Goal: Download file/media

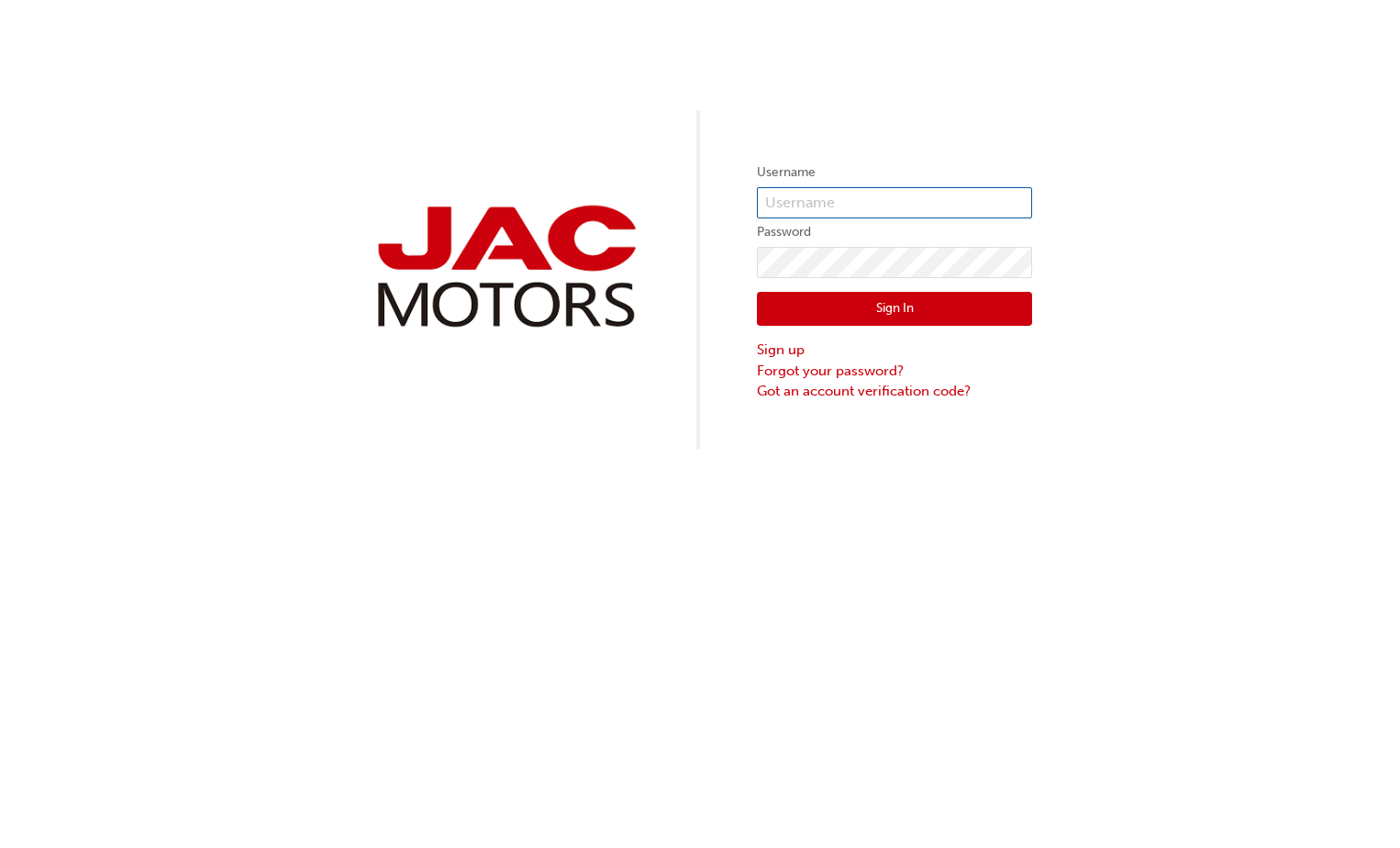
type input "BH0350"
click at [952, 311] on button "Sign In" at bounding box center [895, 309] width 275 height 35
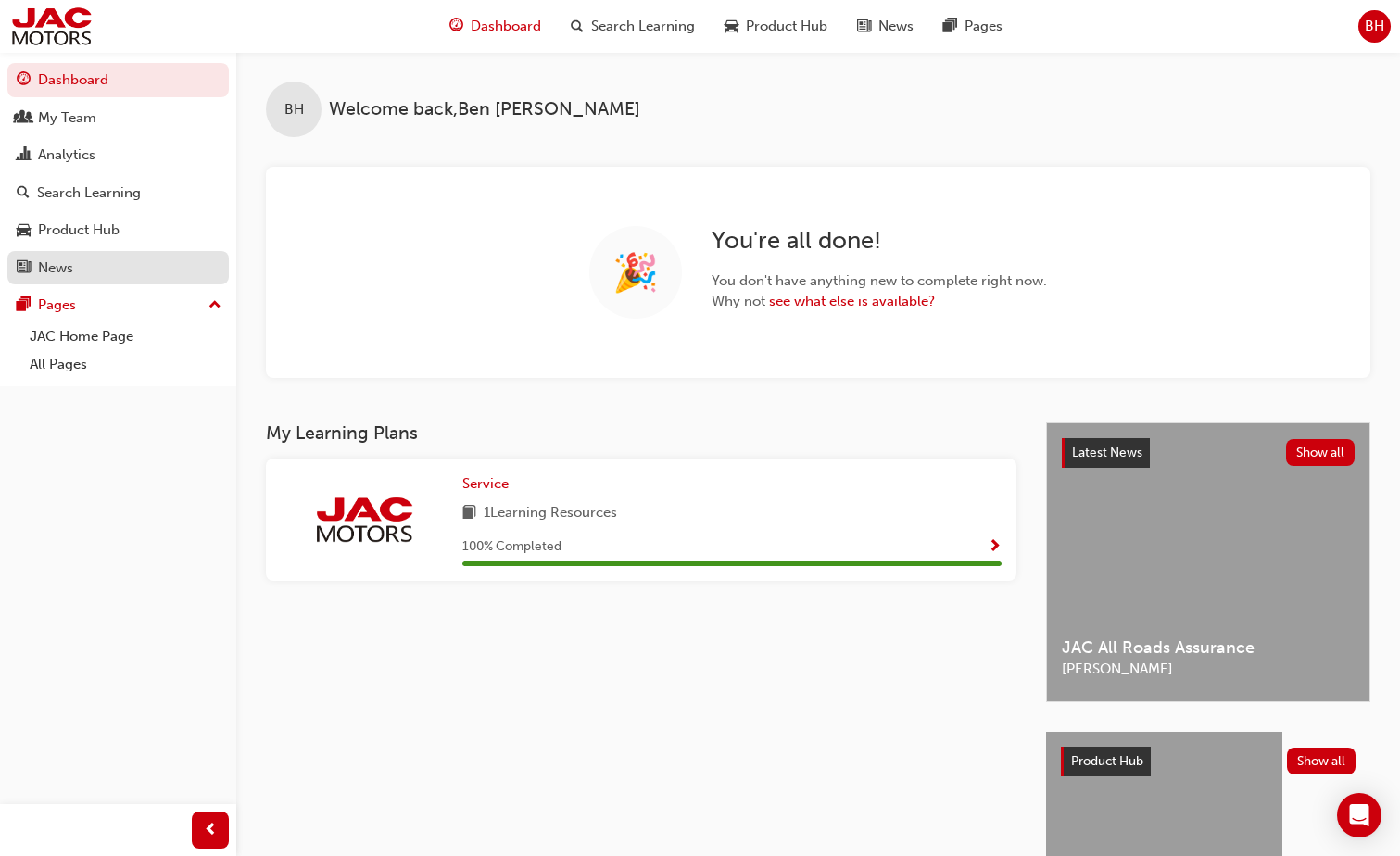
click at [73, 264] on div "News" at bounding box center [55, 268] width 35 height 22
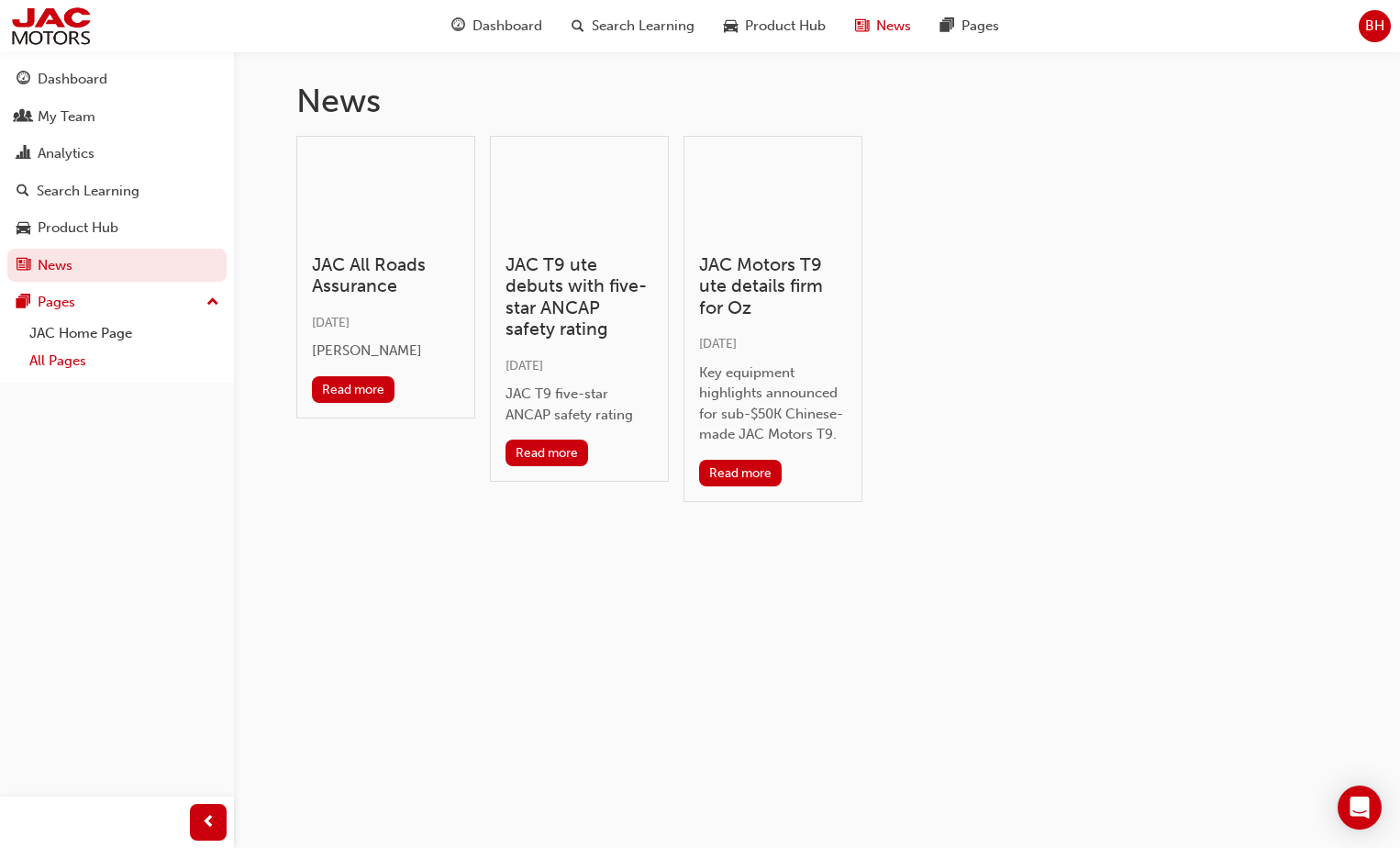
click at [70, 357] on link "All Pages" at bounding box center [124, 361] width 205 height 28
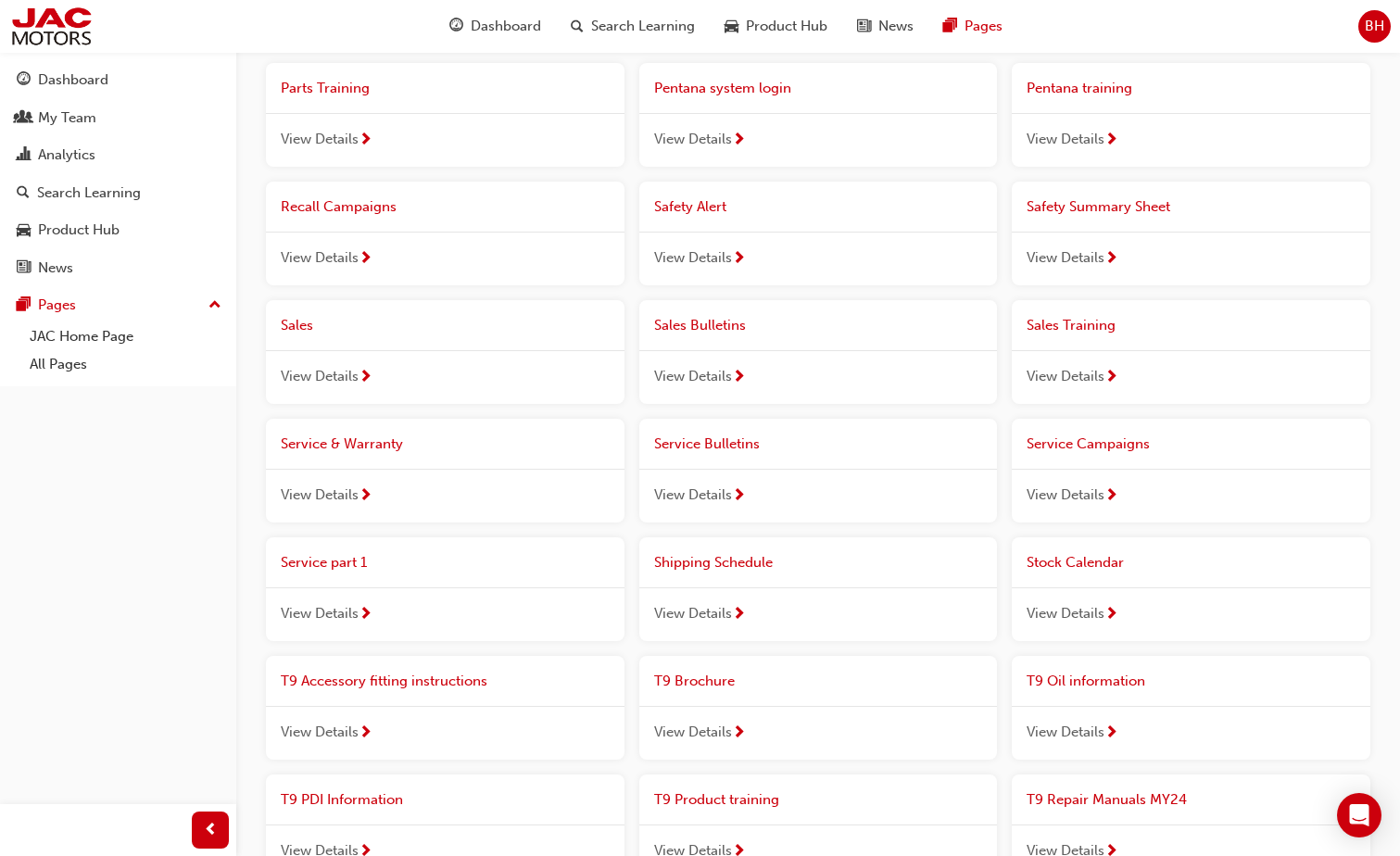
scroll to position [1019, 0]
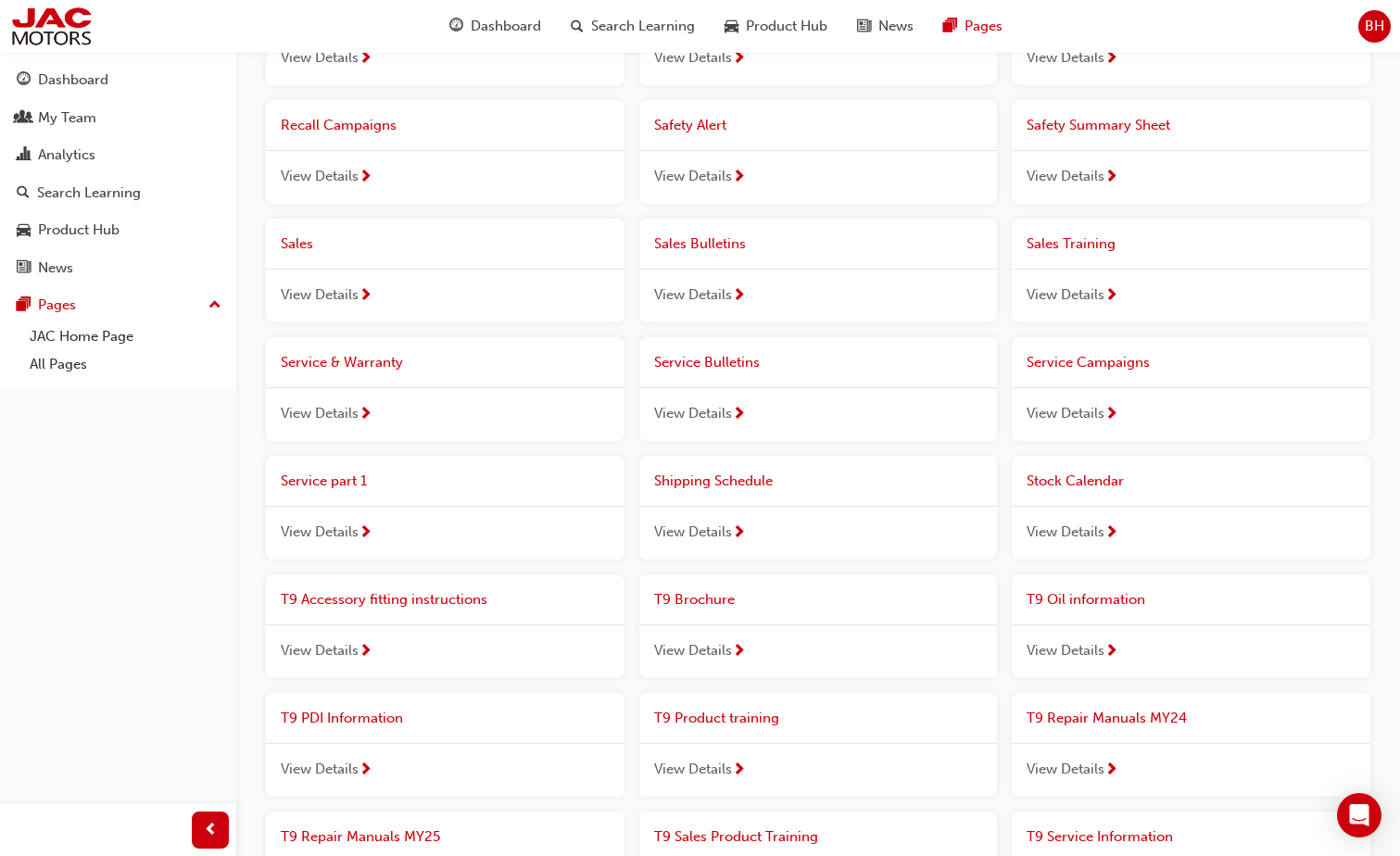
click at [712, 641] on span "View Details" at bounding box center [692, 651] width 77 height 22
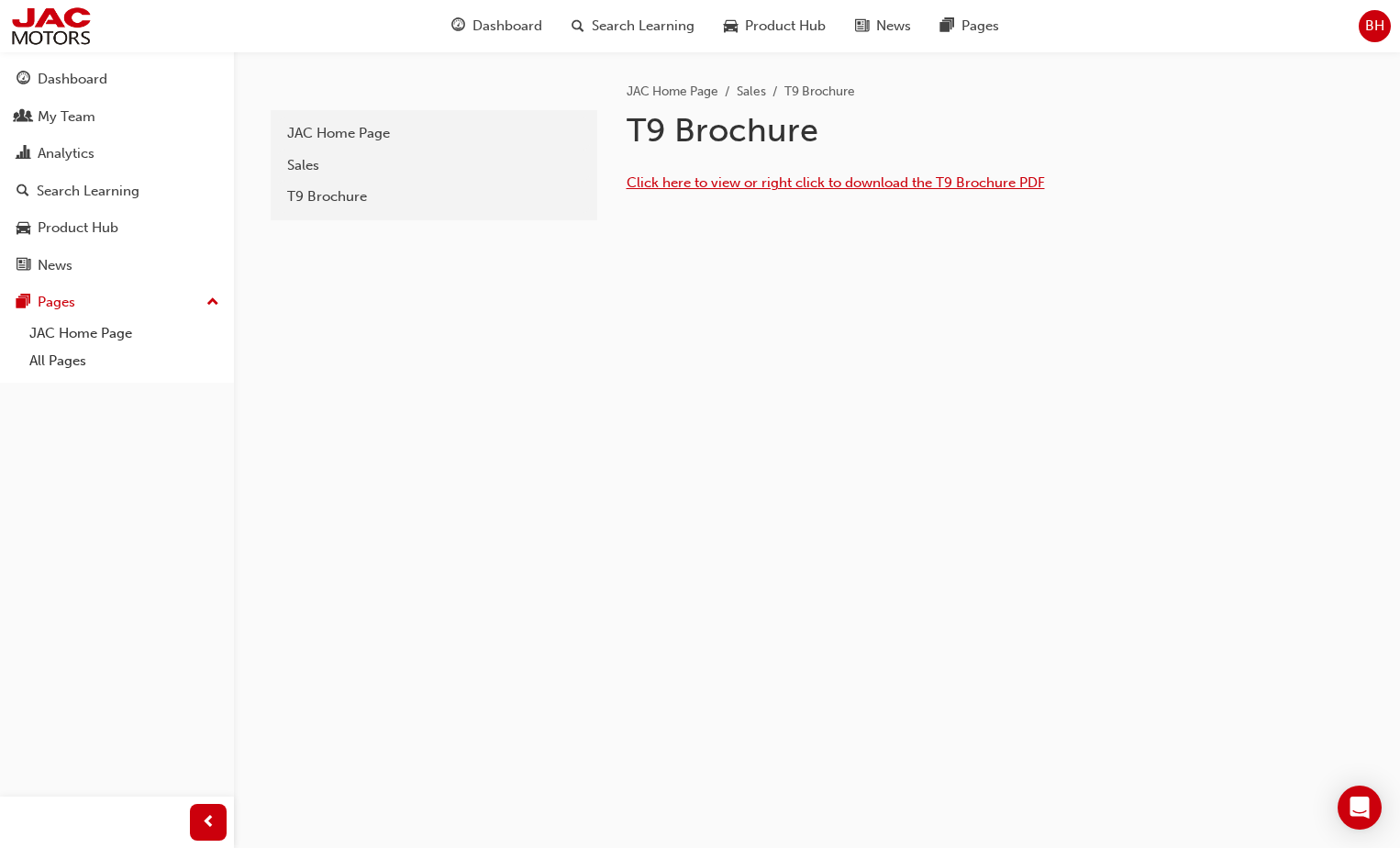
click at [758, 186] on span "Click here to view or right click to download the T9 Brochure PDF" at bounding box center [836, 183] width 418 height 17
